Goal: Find contact information

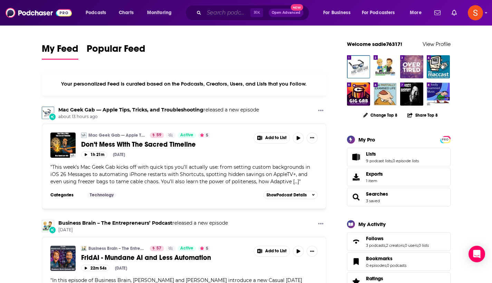
click at [228, 10] on input "Search podcasts, credits, & more..." at bounding box center [227, 12] width 46 height 11
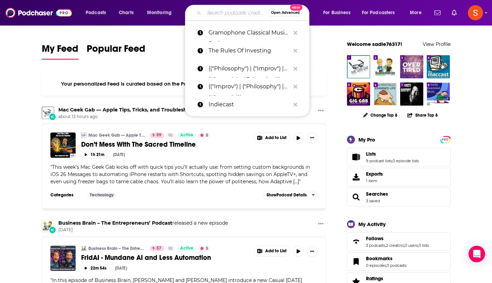
paste input "Aviation Careers Podcast"
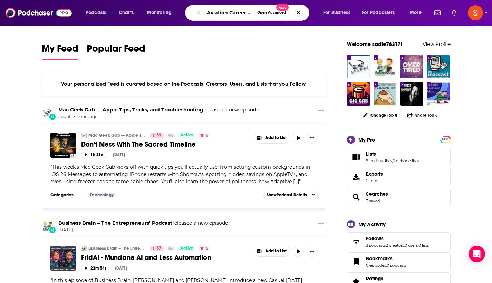
type input "Aviation Careers Podcast"
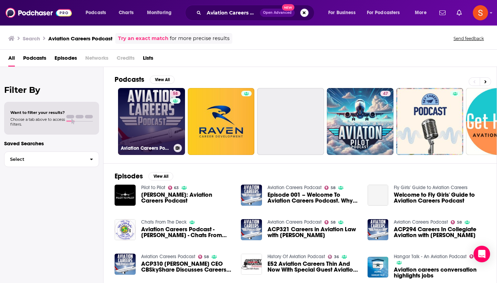
click at [160, 112] on link "58 Aviation Careers Podcast" at bounding box center [151, 121] width 67 height 67
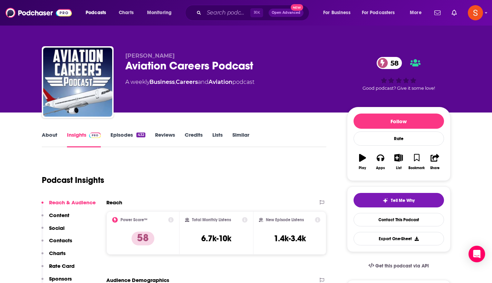
click at [54, 242] on p "Contacts" at bounding box center [60, 240] width 23 height 7
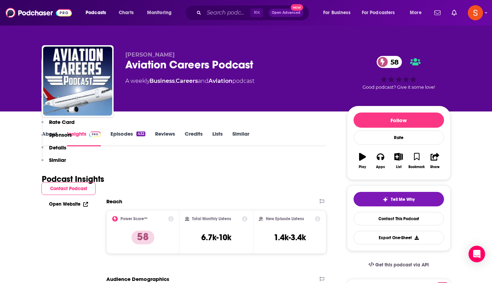
scroll to position [615, 0]
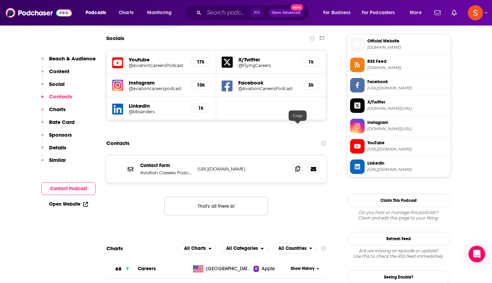
click at [297, 166] on icon at bounding box center [297, 169] width 5 height 6
click at [232, 13] on input "Search podcasts, credits, & more..." at bounding box center [227, 12] width 46 height 11
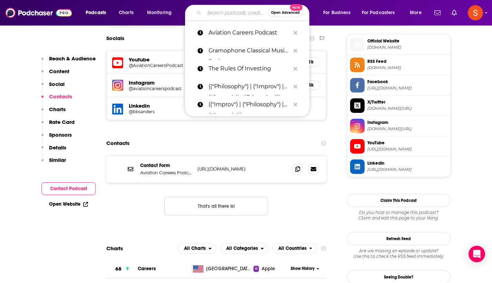
paste input "Take Command"
type input "Take Command"
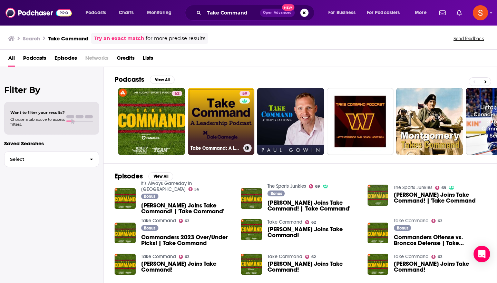
click at [225, 98] on link "59 Take Command: A Leadership Podcast" at bounding box center [221, 121] width 67 height 67
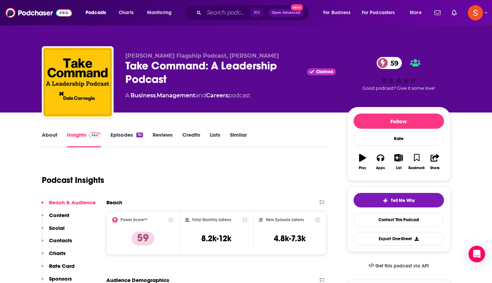
click at [54, 241] on p "Contacts" at bounding box center [60, 240] width 23 height 7
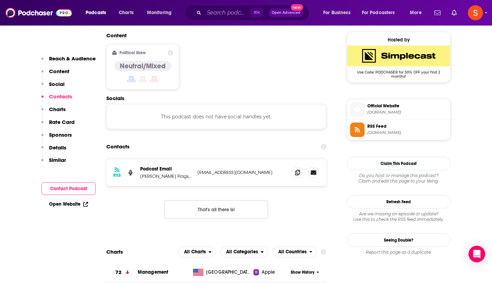
scroll to position [555, 0]
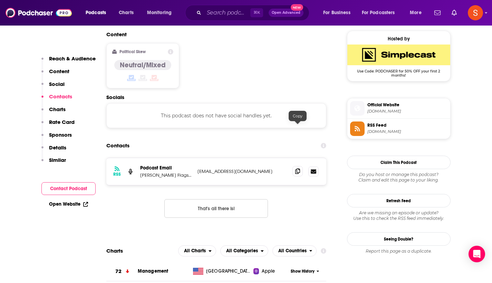
click at [299, 169] on icon at bounding box center [297, 172] width 5 height 6
